Goal: Transaction & Acquisition: Purchase product/service

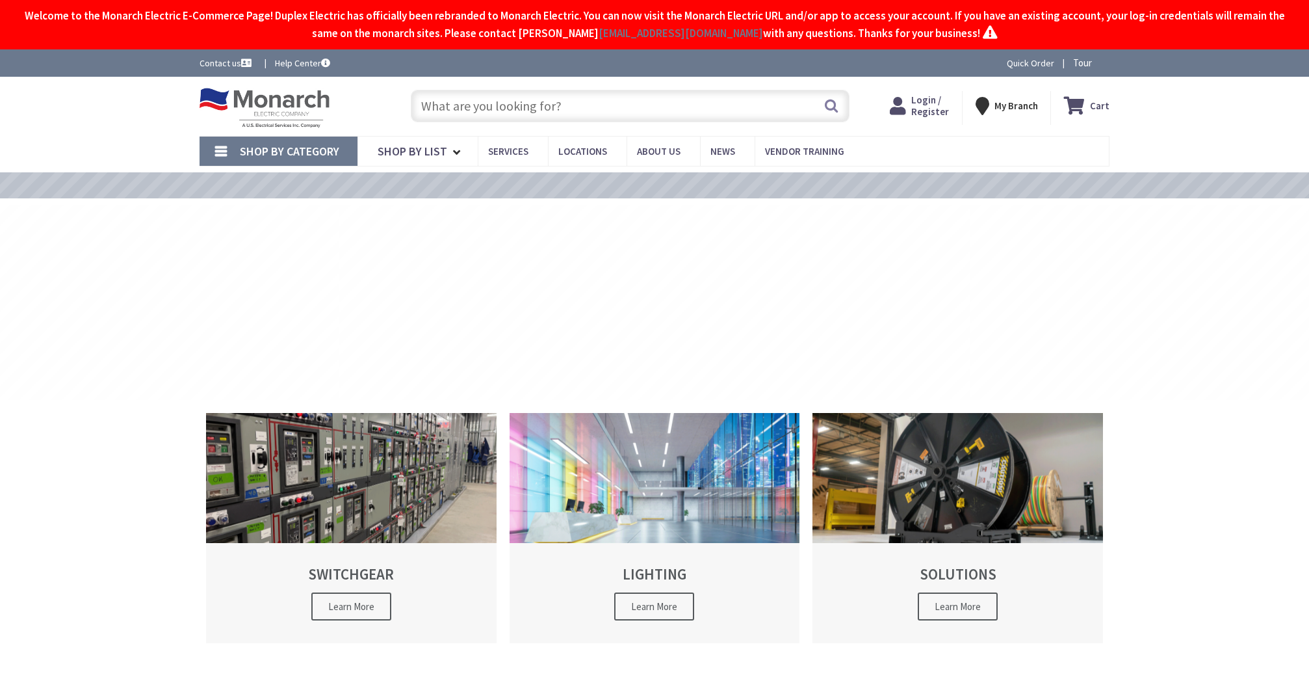
click at [517, 108] on input "text" at bounding box center [630, 106] width 439 height 33
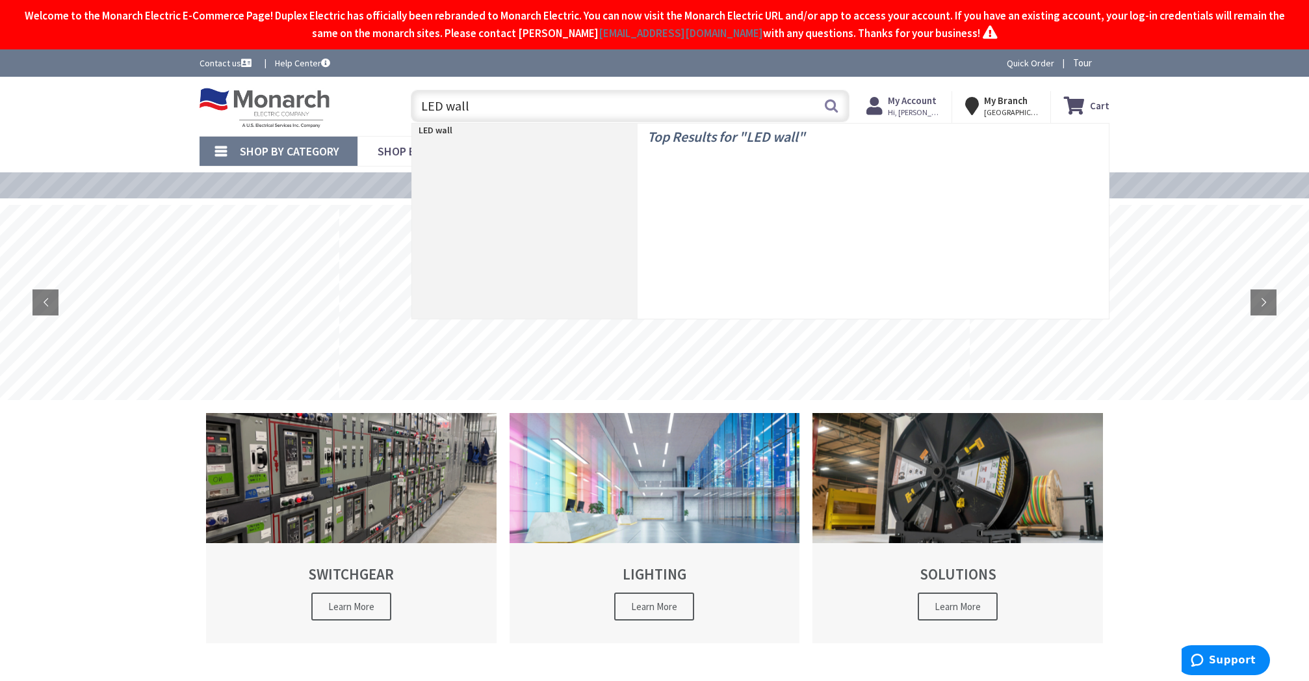
type input "LED wall p"
type input "[PERSON_NAME][GEOGRAPHIC_DATA][US_STATE], [GEOGRAPHIC_DATA]"
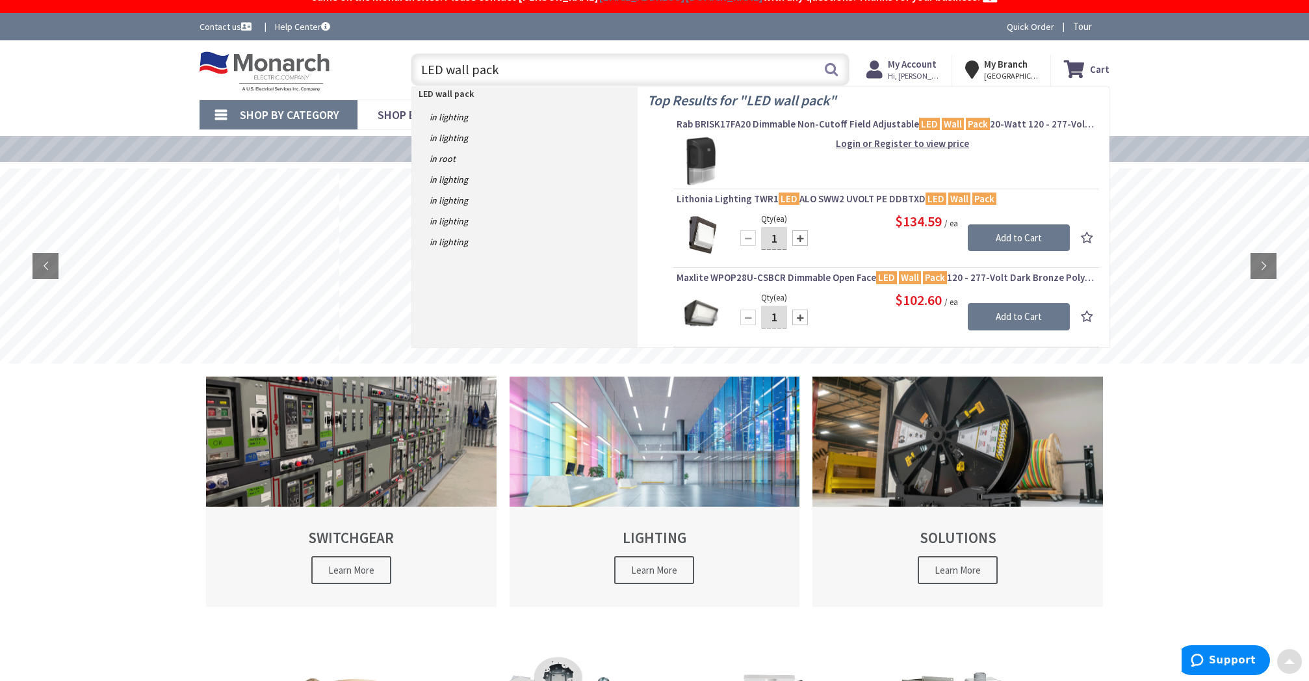
scroll to position [38, 0]
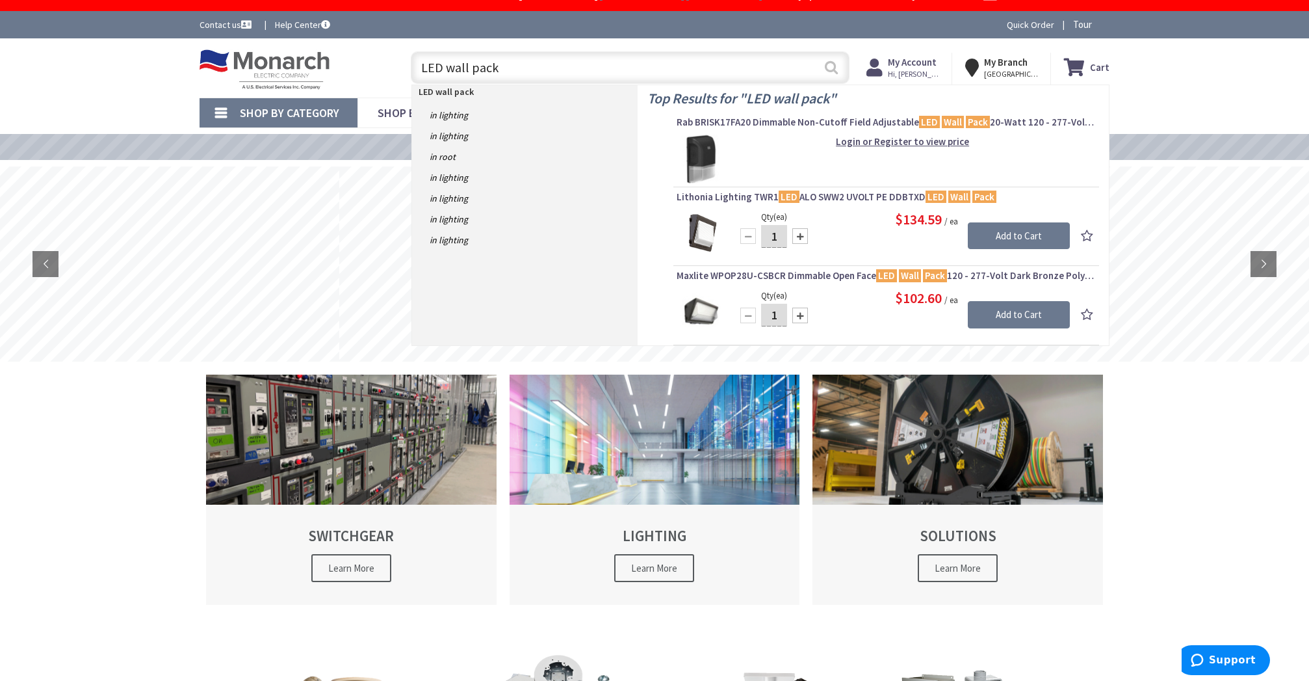
type input "LED wall pack"
click at [831, 67] on button "Search" at bounding box center [831, 67] width 17 height 29
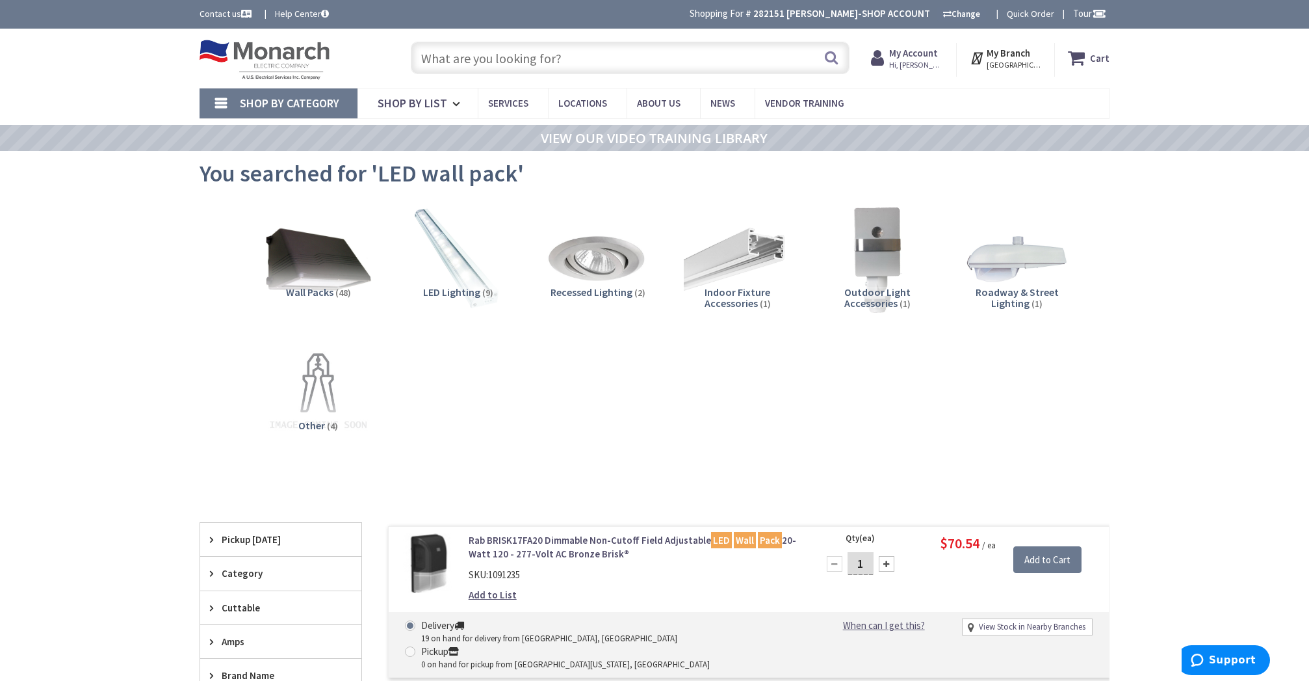
click at [512, 77] on div "Search" at bounding box center [626, 57] width 445 height 42
click at [511, 56] on input "text" at bounding box center [630, 58] width 439 height 33
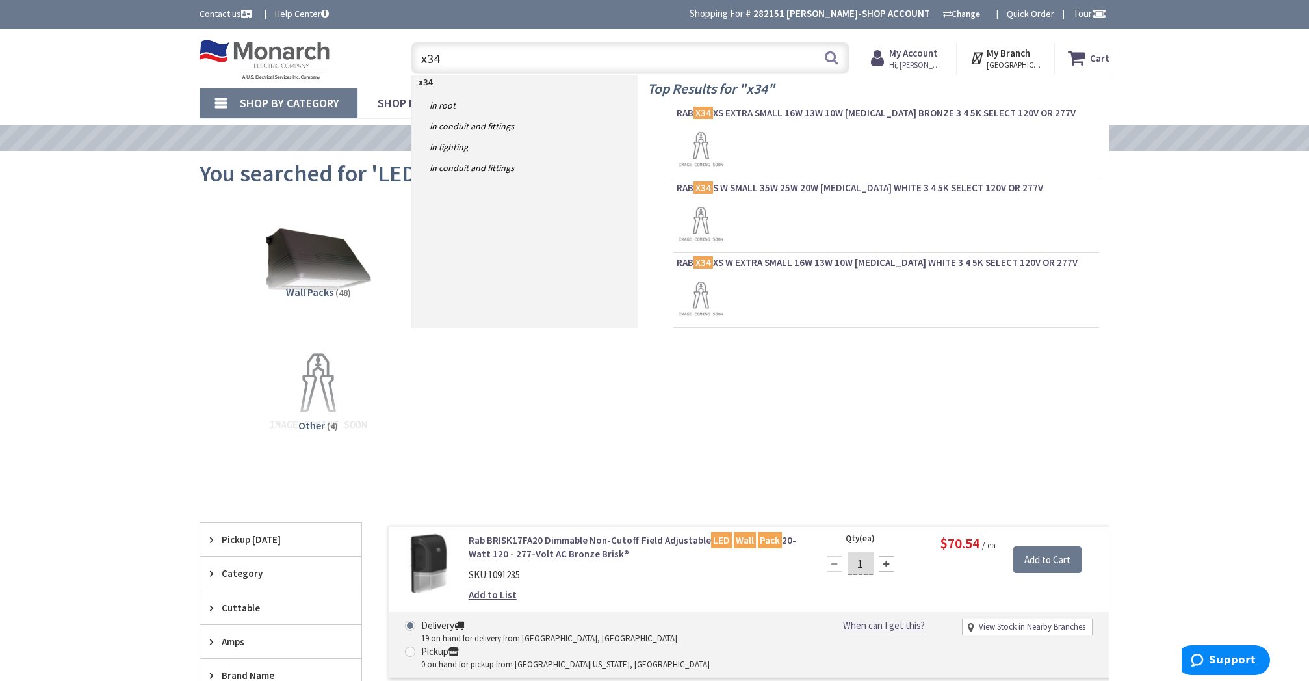
type input "x34s"
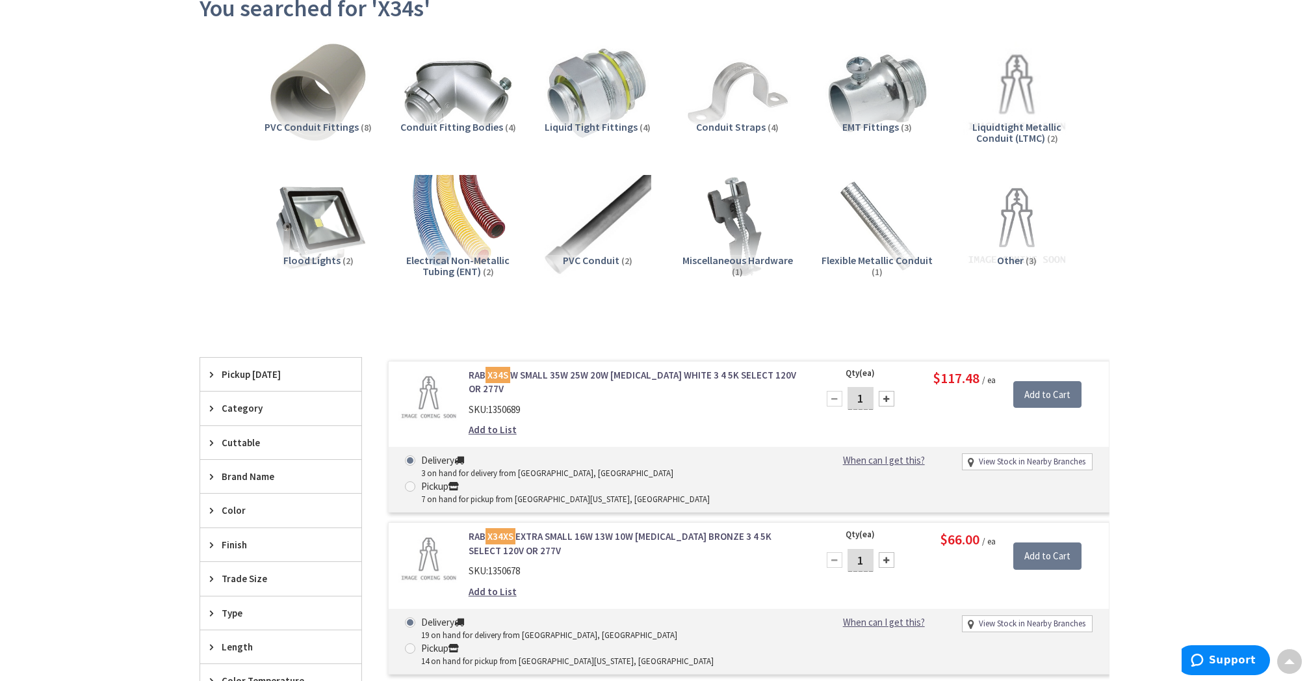
scroll to position [169, 0]
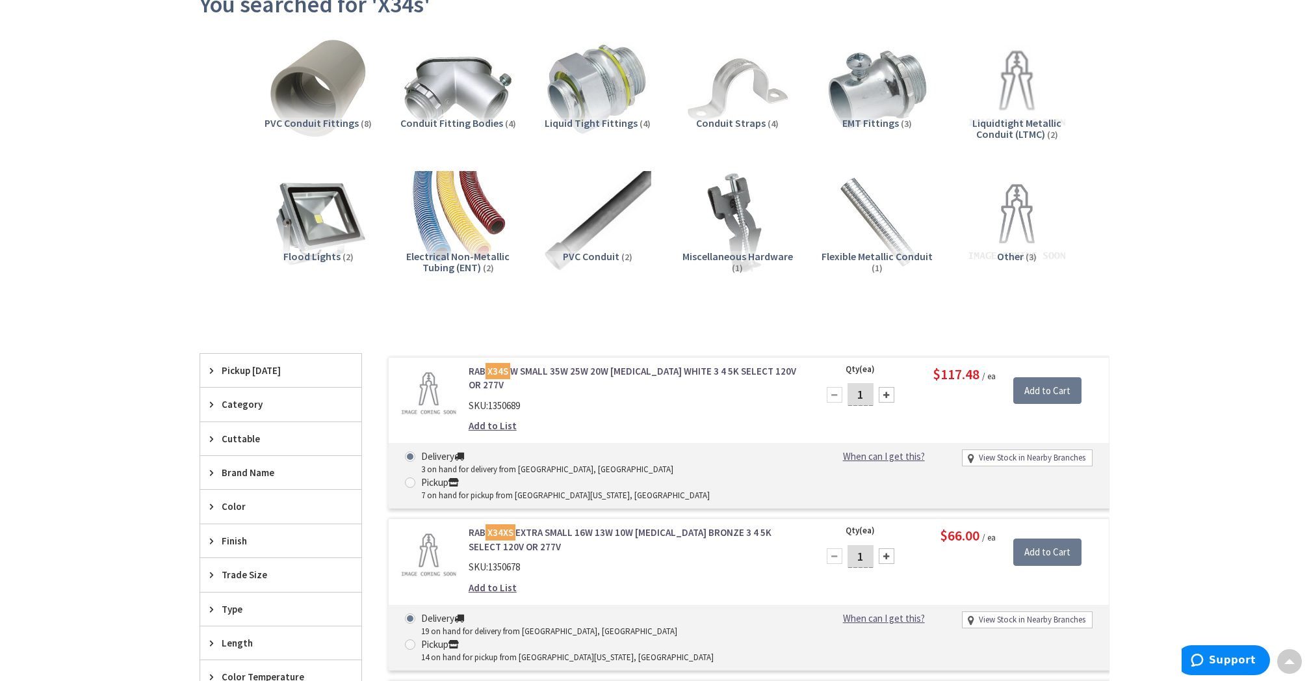
click at [623, 525] on link "RAB X34XS EXTRA SMALL 16W 13W 10W KNUCKLE BRONZE 3 4 5K SELECT 120V OR 277V" at bounding box center [634, 539] width 331 height 28
